Goal: Understand site structure

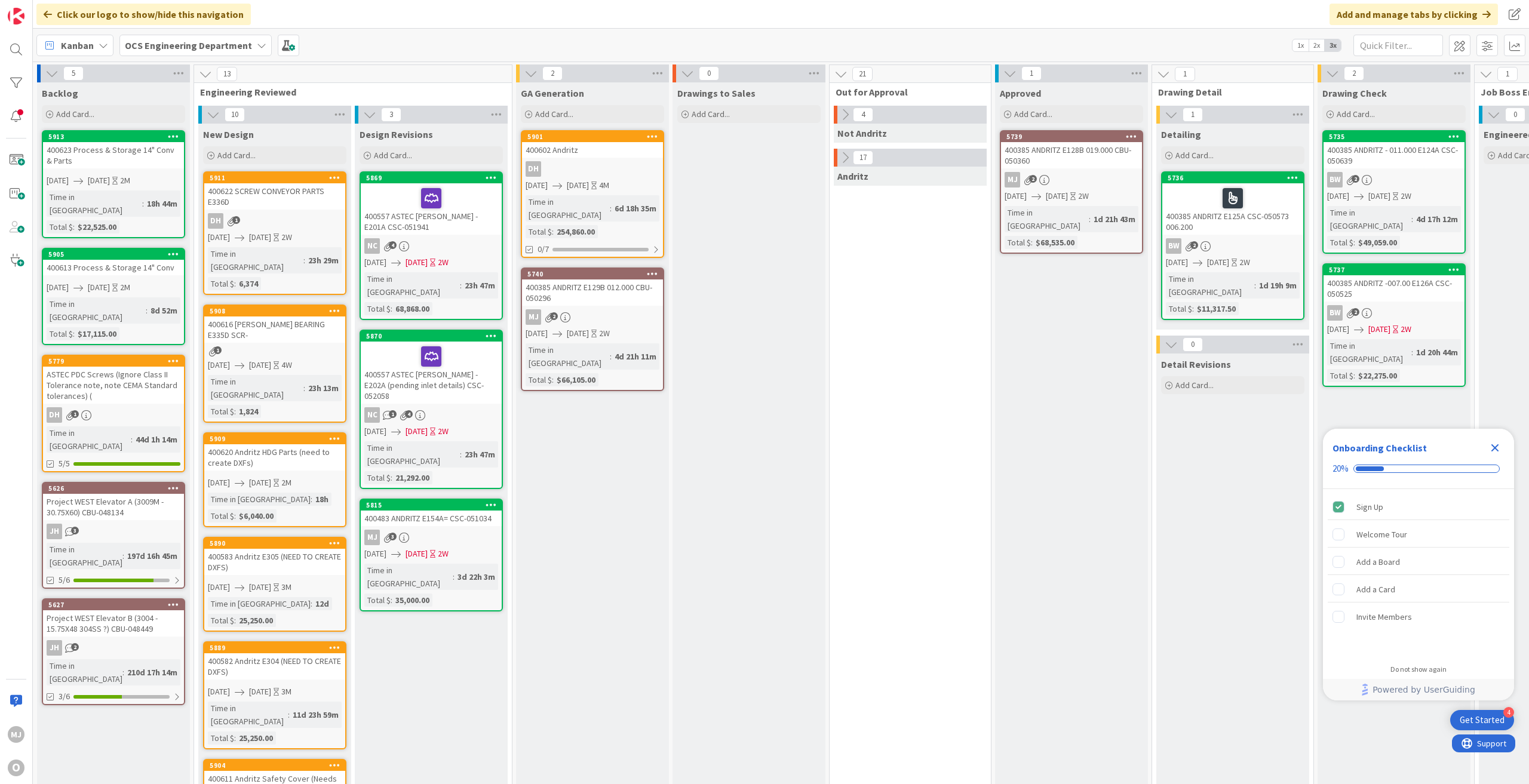
click at [1497, 444] on icon "Close Checklist" at bounding box center [1495, 448] width 8 height 8
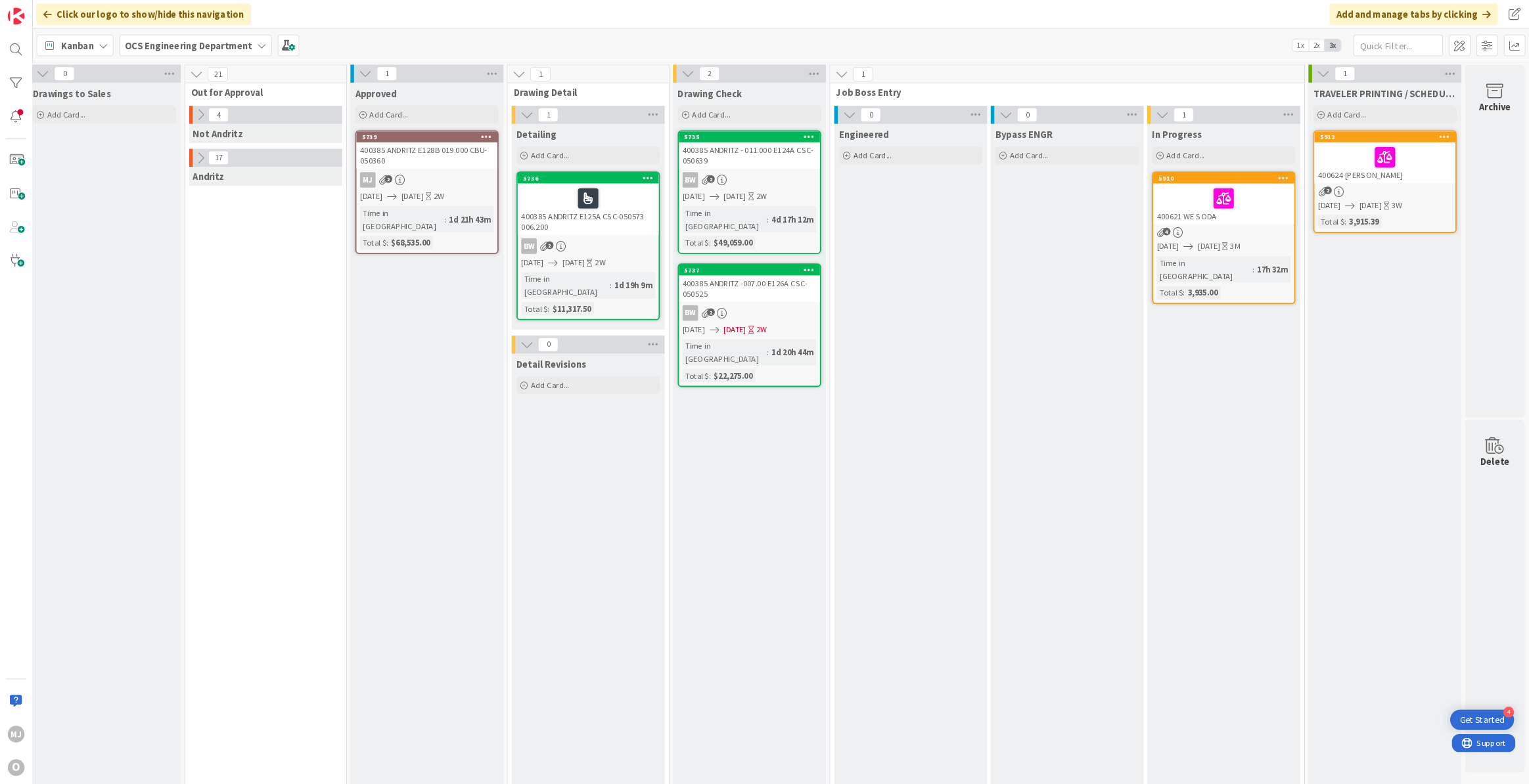
scroll to position [0, 719]
click at [1075, 17] on div "Click our logo to show/hide this navigation Add and manage tabs by clicking" at bounding box center [858, 16] width 1646 height 32
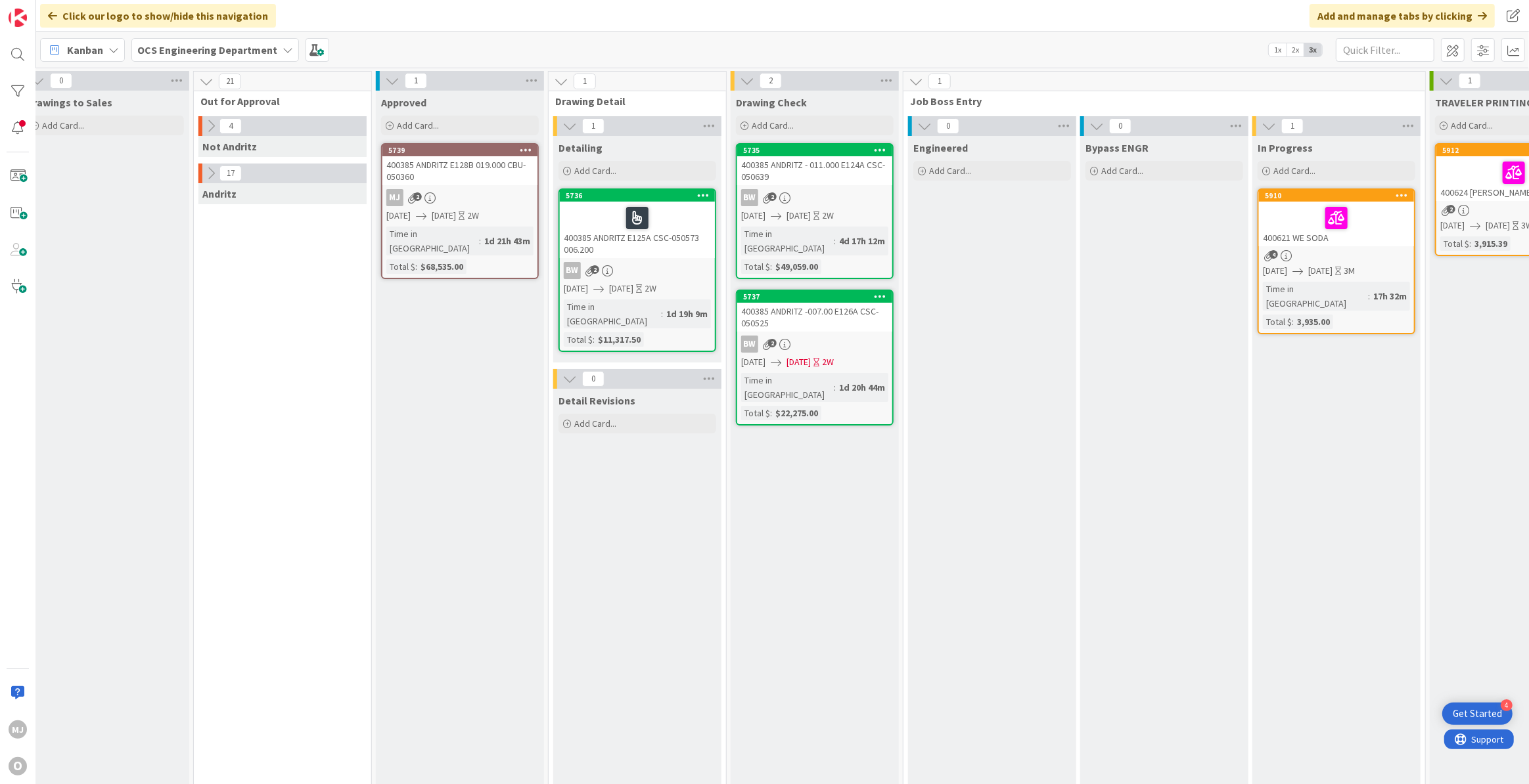
scroll to position [0, 718]
drag, startPoint x: 1587, startPoint y: 1, endPoint x: 1182, endPoint y: 13, distance: 405.2
click at [1182, 13] on div "Click our logo to show/hide this navigation Add and manage tabs by clicking" at bounding box center [782, 16] width 1492 height 32
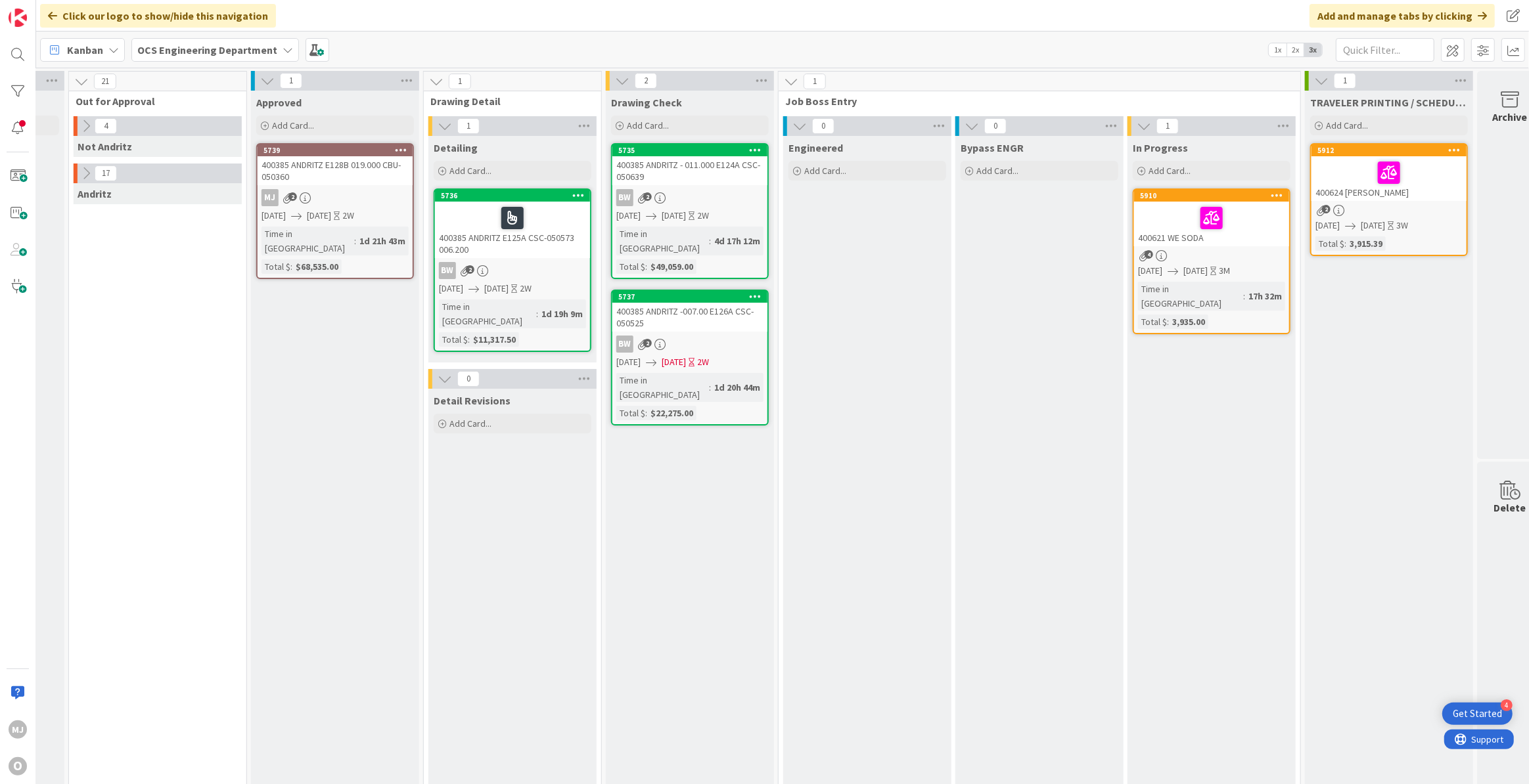
scroll to position [0, 869]
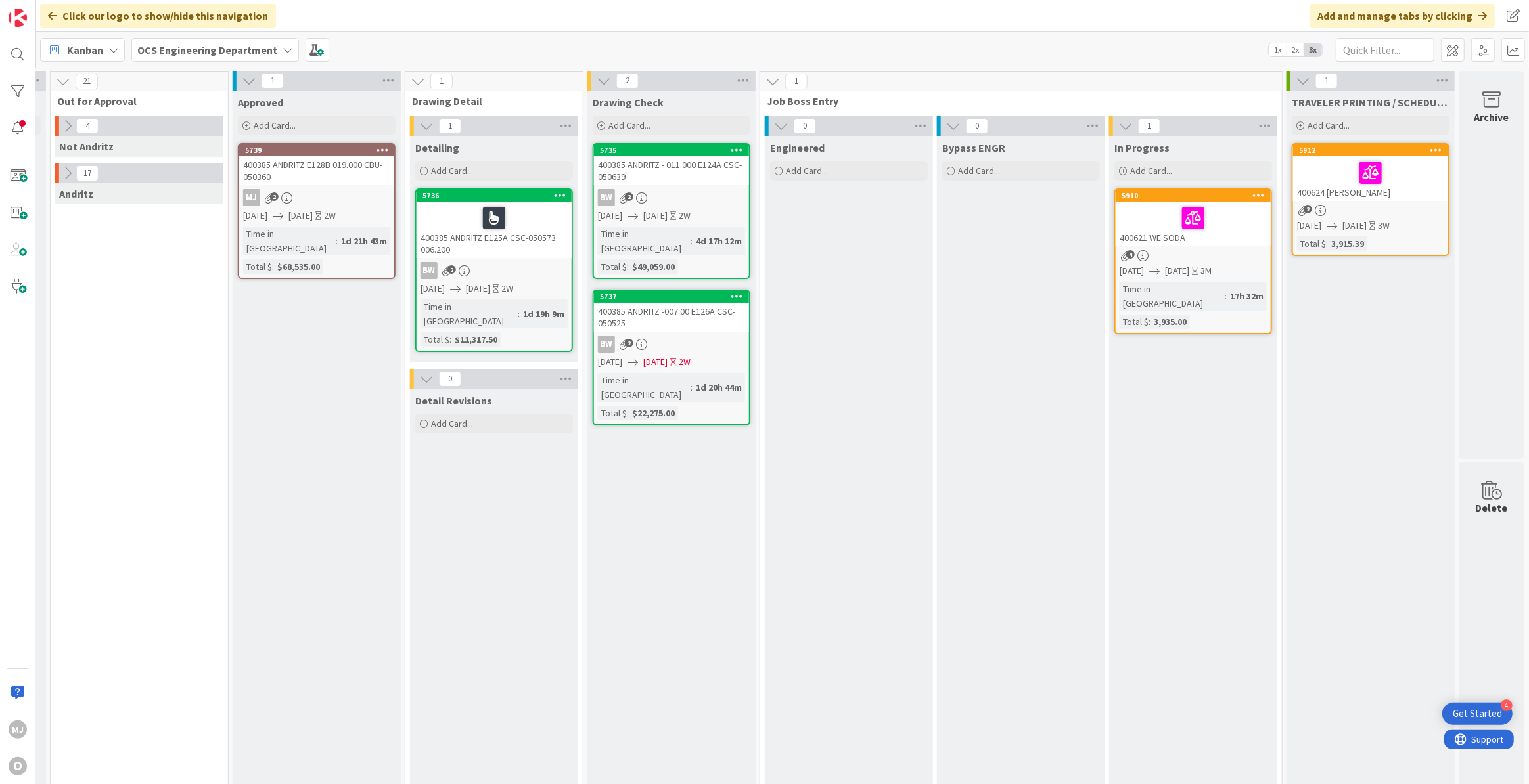
click at [1005, 16] on div "Click our logo to show/hide this navigation Add and manage tabs by clicking" at bounding box center [782, 16] width 1492 height 32
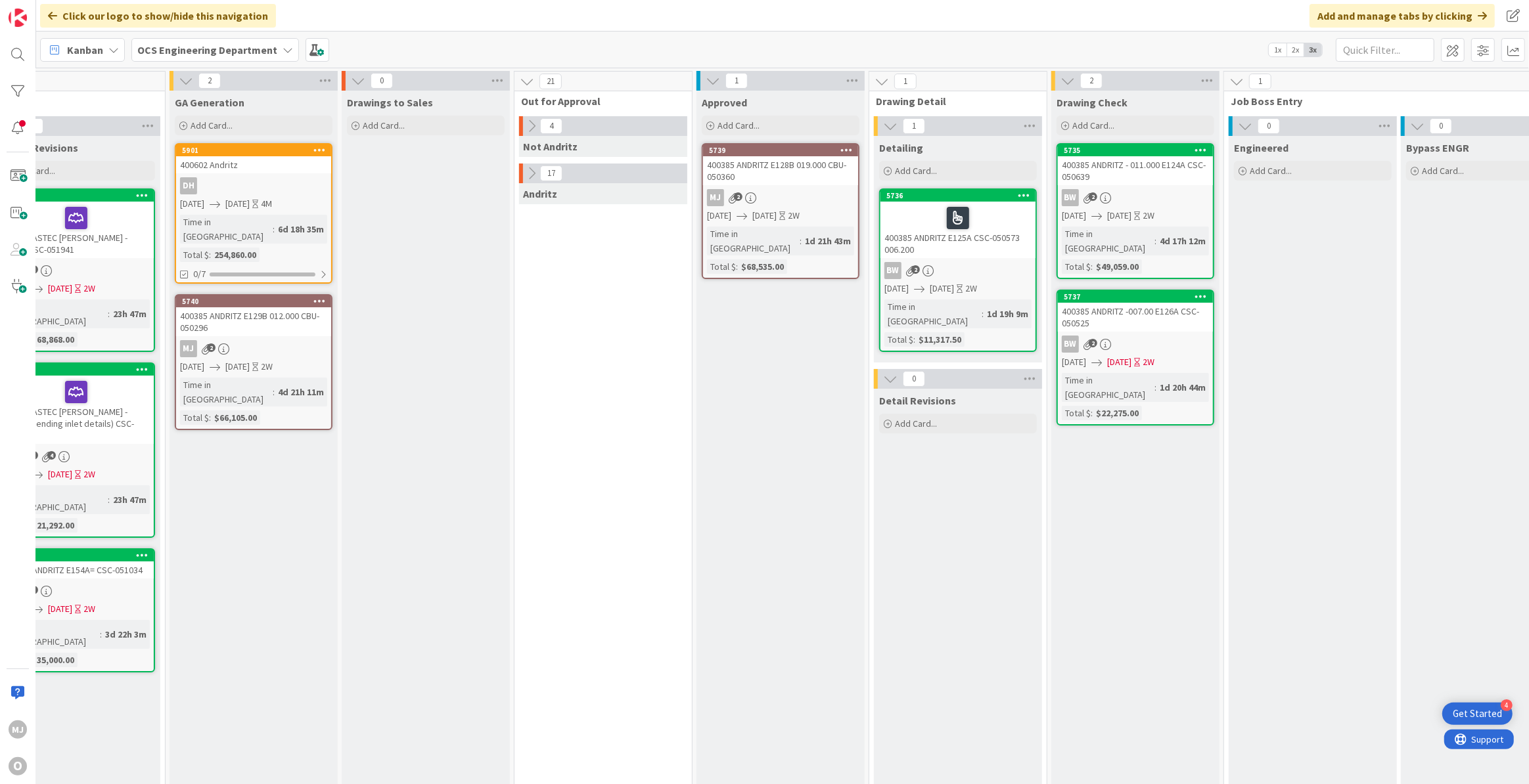
scroll to position [0, 358]
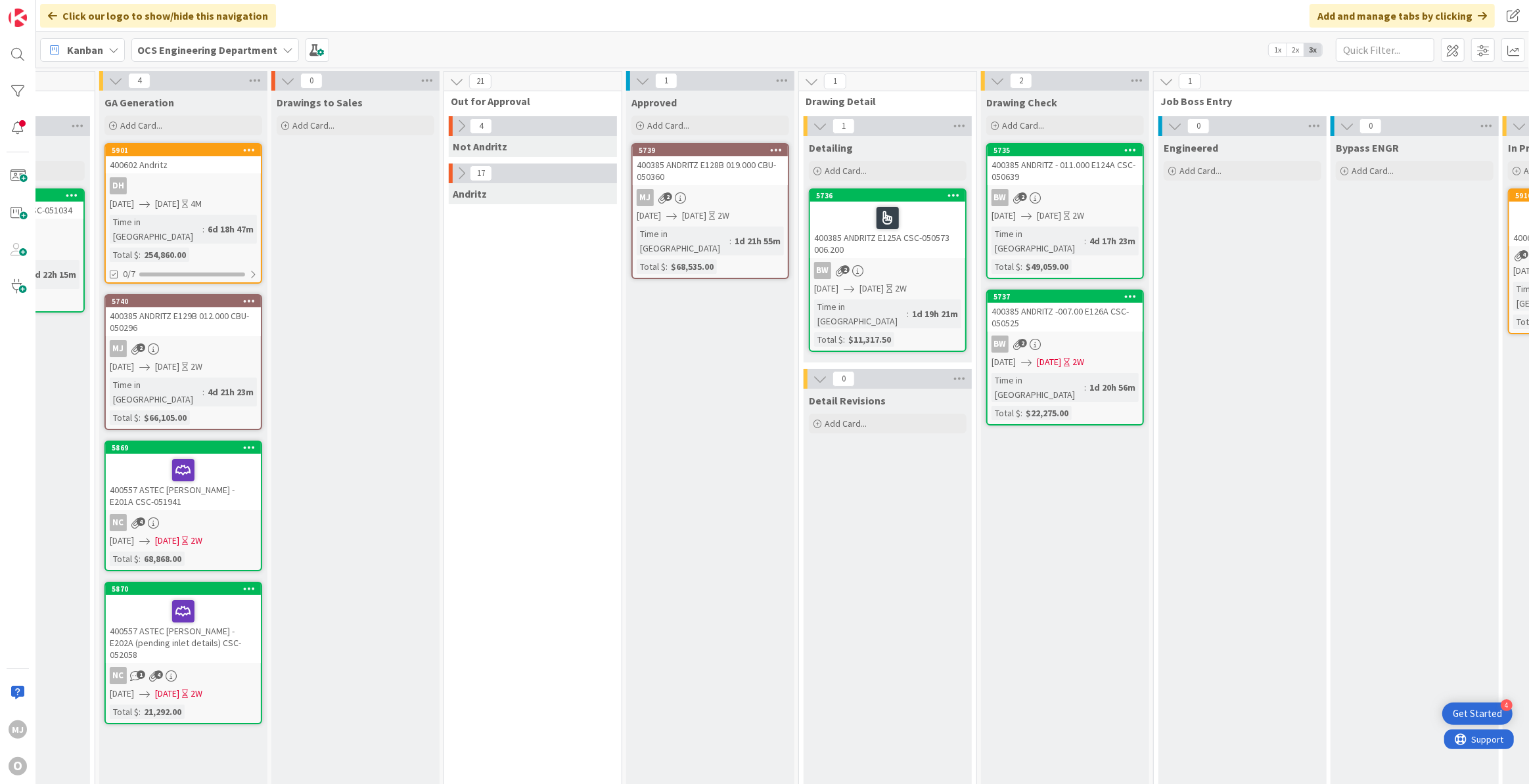
scroll to position [0, 472]
